Goal: Task Accomplishment & Management: Use online tool/utility

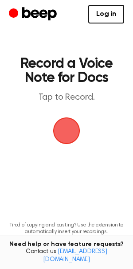
click at [70, 138] on span "button" at bounding box center [66, 130] width 25 height 25
click at [101, 8] on link "Log in" at bounding box center [106, 14] width 36 height 19
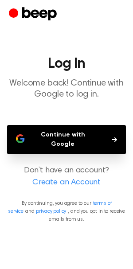
click at [100, 140] on button "Continue with Google" at bounding box center [66, 139] width 119 height 29
